Goal: Task Accomplishment & Management: Manage account settings

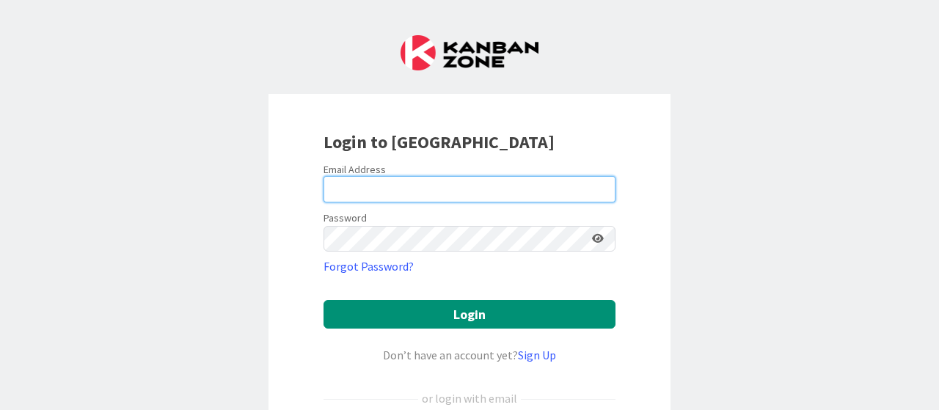
click at [490, 192] on input "email" at bounding box center [470, 189] width 292 height 26
click at [492, 194] on input "email" at bounding box center [470, 189] width 292 height 26
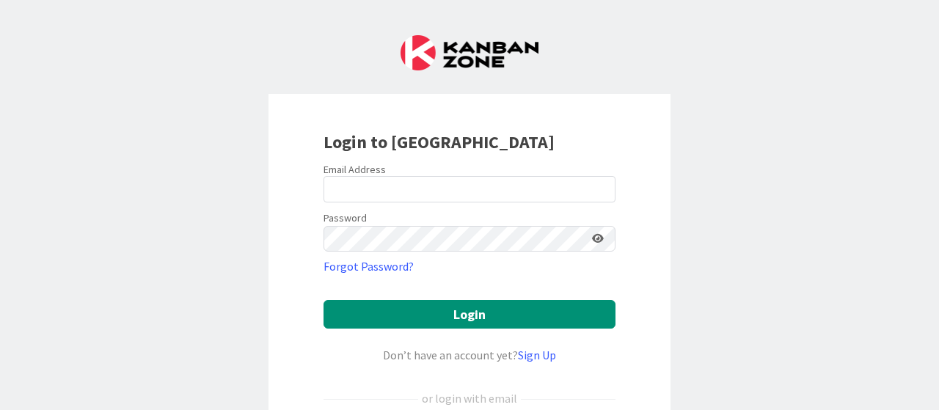
click at [454, 139] on div "Login to [GEOGRAPHIC_DATA]" at bounding box center [470, 142] width 292 height 26
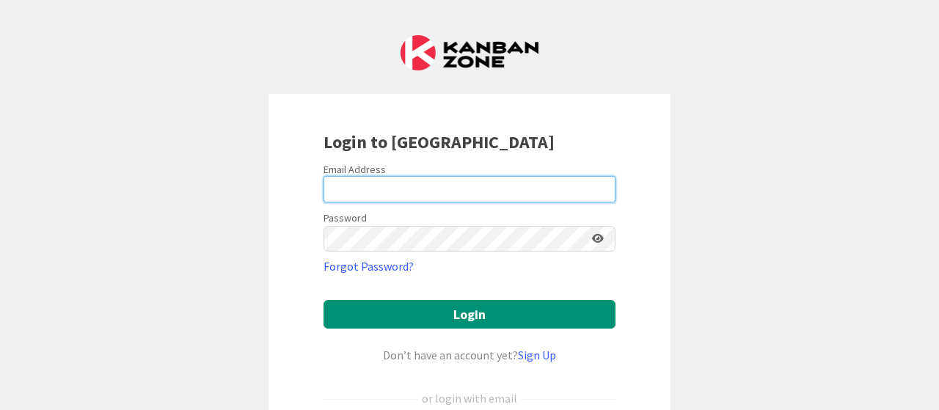
click at [458, 178] on input "email" at bounding box center [470, 189] width 292 height 26
type input "[EMAIL_ADDRESS][DOMAIN_NAME]"
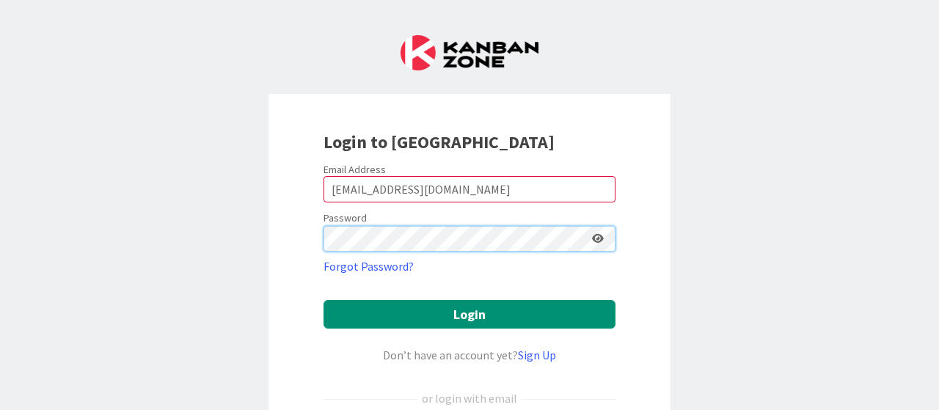
click at [324, 300] on button "Login" at bounding box center [470, 314] width 292 height 29
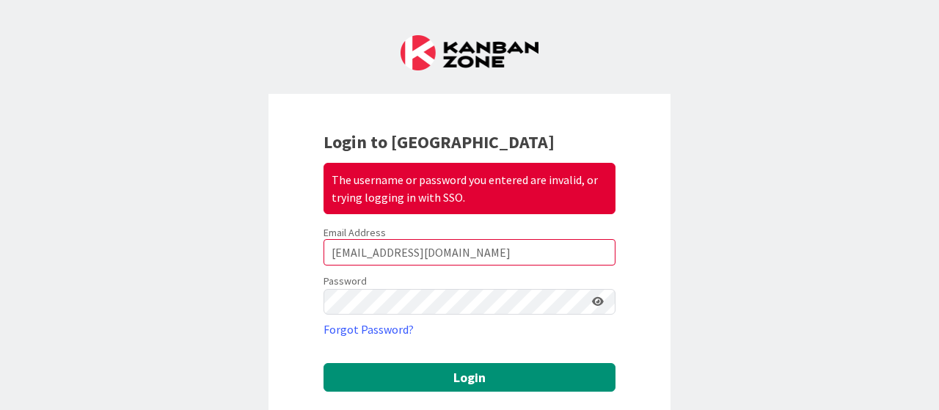
click at [465, 219] on div "Login to Kanban Zone The username or password you entered are invalid, or tryin…" at bounding box center [470, 349] width 402 height 510
